Goal: Information Seeking & Learning: Understand process/instructions

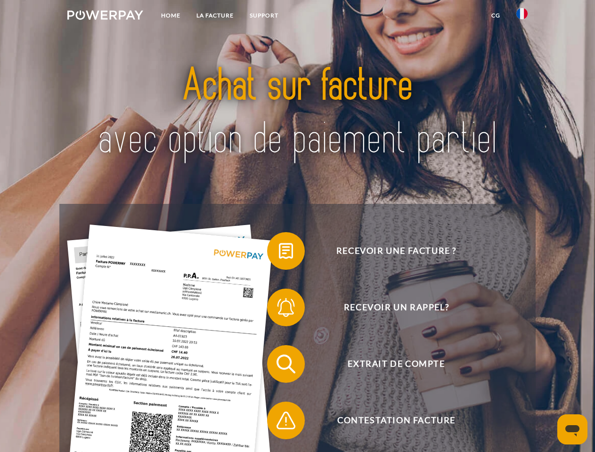
click at [105, 16] on img at bounding box center [105, 14] width 76 height 9
click at [522, 16] on img at bounding box center [521, 13] width 11 height 11
click at [496, 16] on link "CG" at bounding box center [496, 15] width 25 height 17
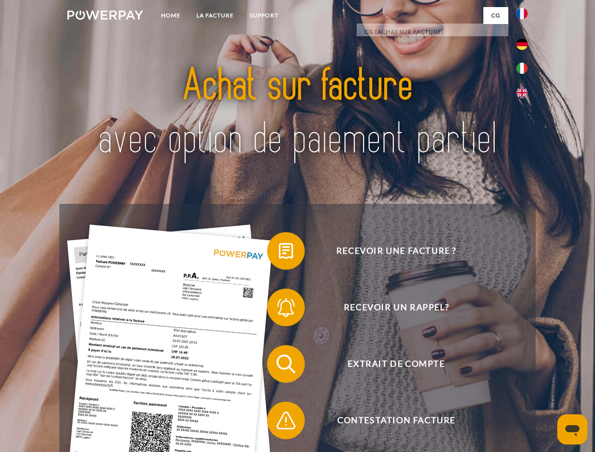
click at [279, 253] on span at bounding box center [271, 251] width 47 height 47
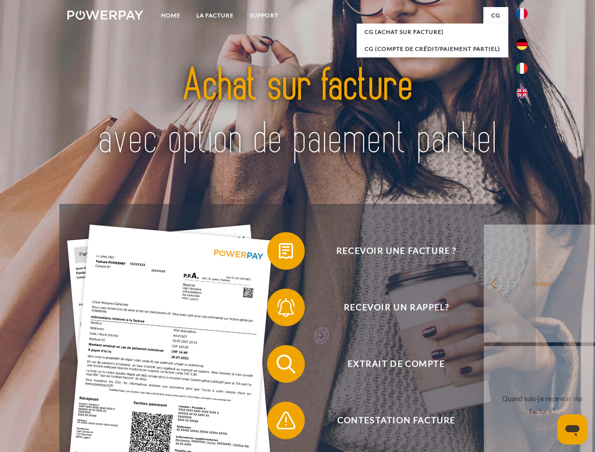
click at [279, 310] on span at bounding box center [271, 307] width 47 height 47
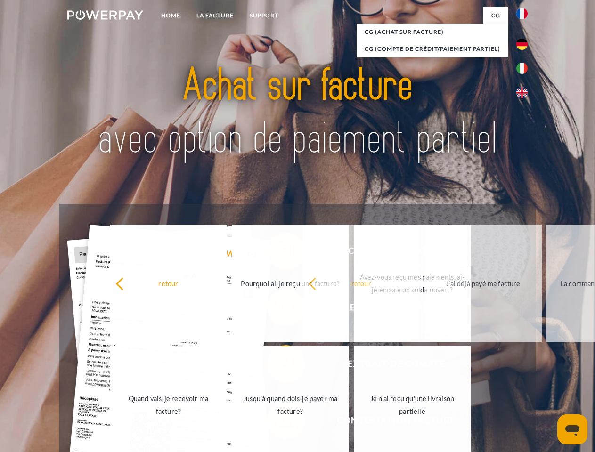
click at [279, 423] on span at bounding box center [271, 420] width 47 height 47
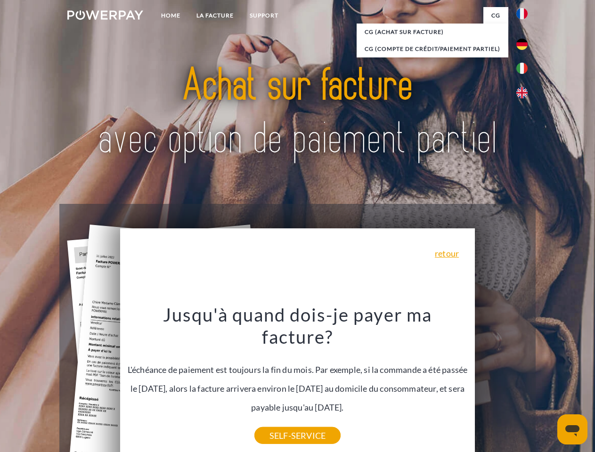
click at [573, 430] on icon "Ouvrir la fenêtre de messagerie" at bounding box center [572, 431] width 14 height 11
